Goal: Task Accomplishment & Management: Use online tool/utility

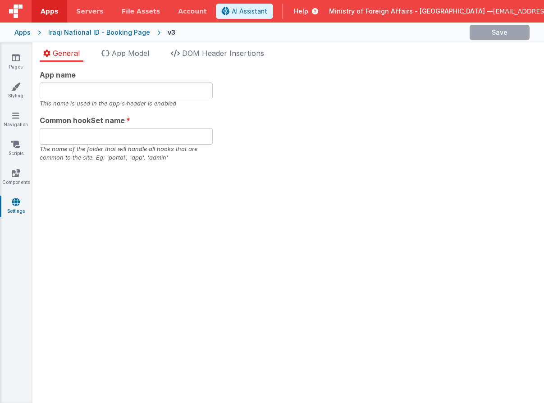
type input "Booking NID"
type input "appbooknid"
click at [506, 9] on span "[EMAIL_ADDRESS][DOMAIN_NAME]" at bounding box center [548, 11] width 110 height 9
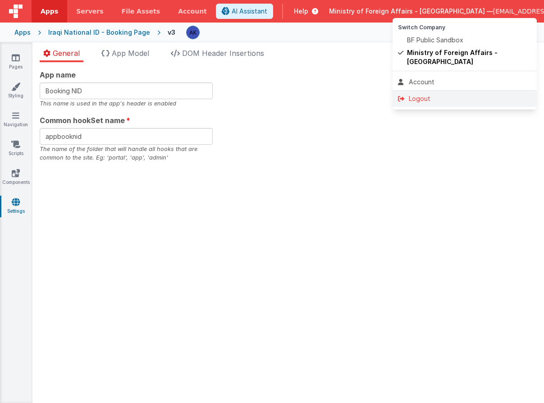
click at [464, 94] on div "Logout" at bounding box center [464, 98] width 133 height 9
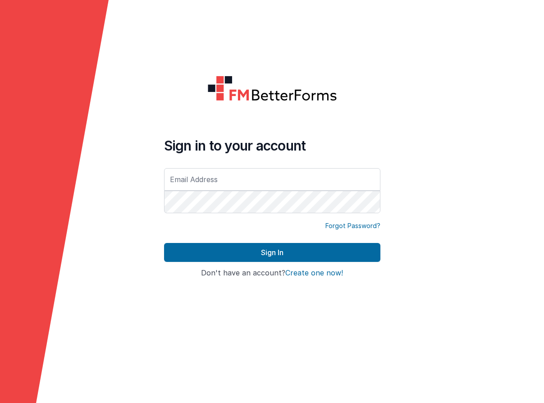
click at [251, 174] on input "text" at bounding box center [272, 179] width 216 height 23
type input "[EMAIL_ADDRESS][DOMAIN_NAME]"
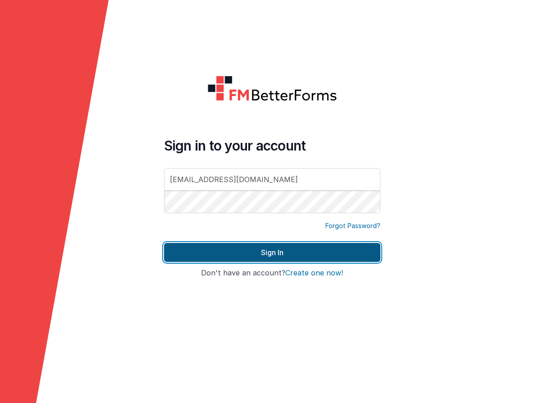
click at [277, 255] on button "Sign In" at bounding box center [272, 252] width 216 height 19
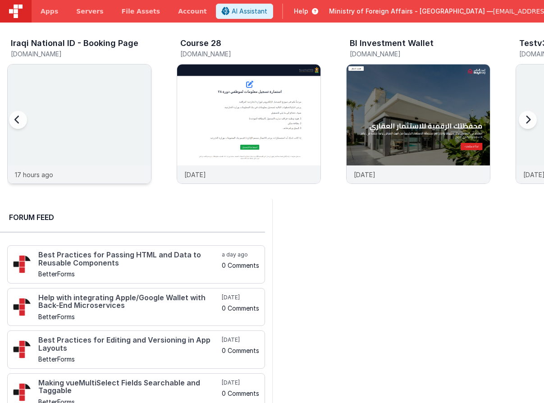
click at [106, 112] on div at bounding box center [79, 114] width 143 height 101
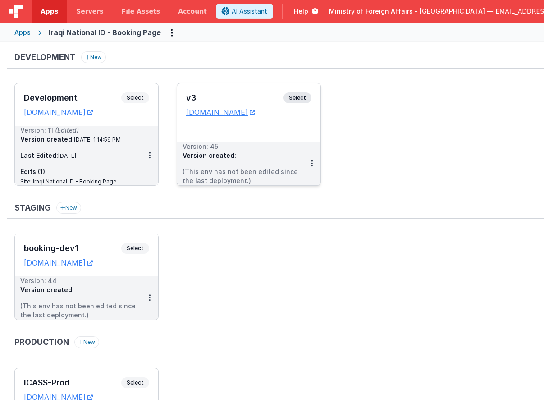
click at [300, 98] on span "Select" at bounding box center [298, 97] width 28 height 11
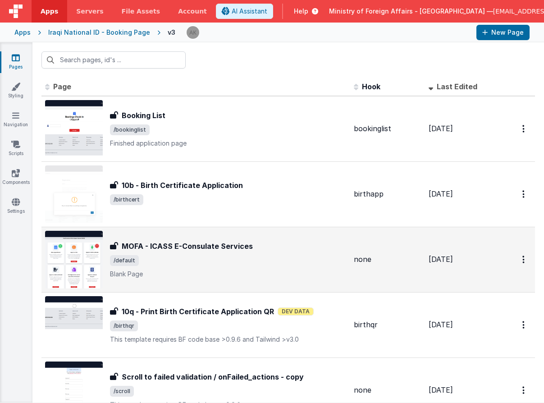
click at [91, 246] on img at bounding box center [74, 260] width 58 height 58
